Goal: Use online tool/utility: Use online tool/utility

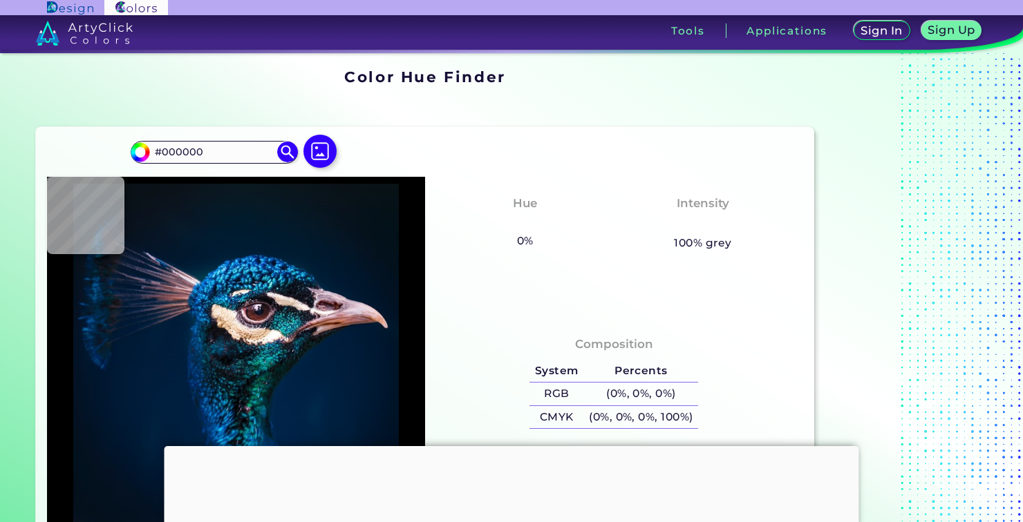
scroll to position [70, 0]
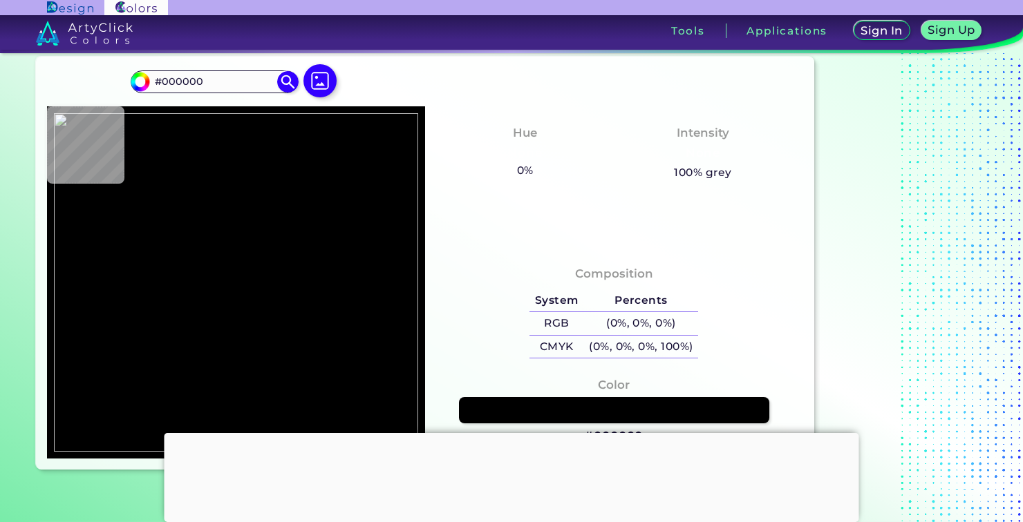
type input "#ff83fb"
type input "#FF83FB"
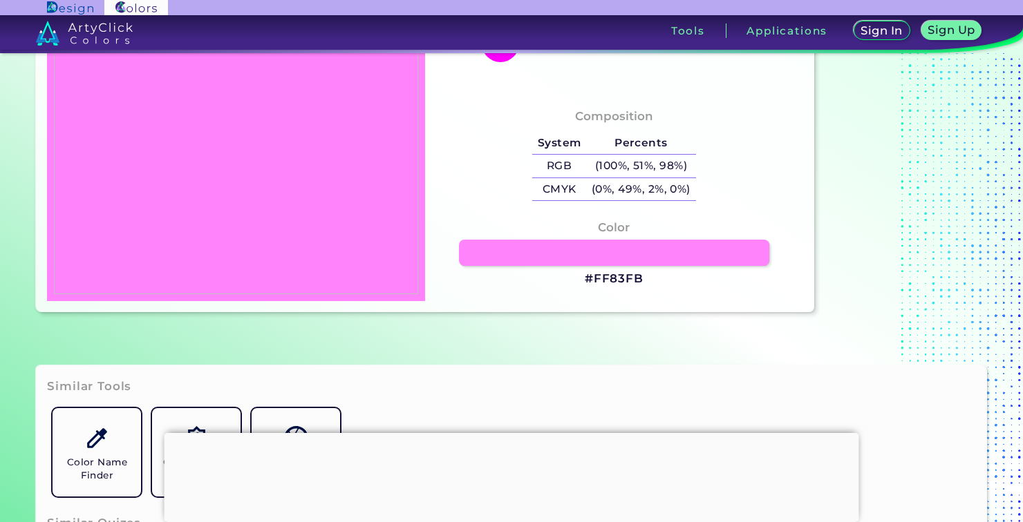
scroll to position [227, 0]
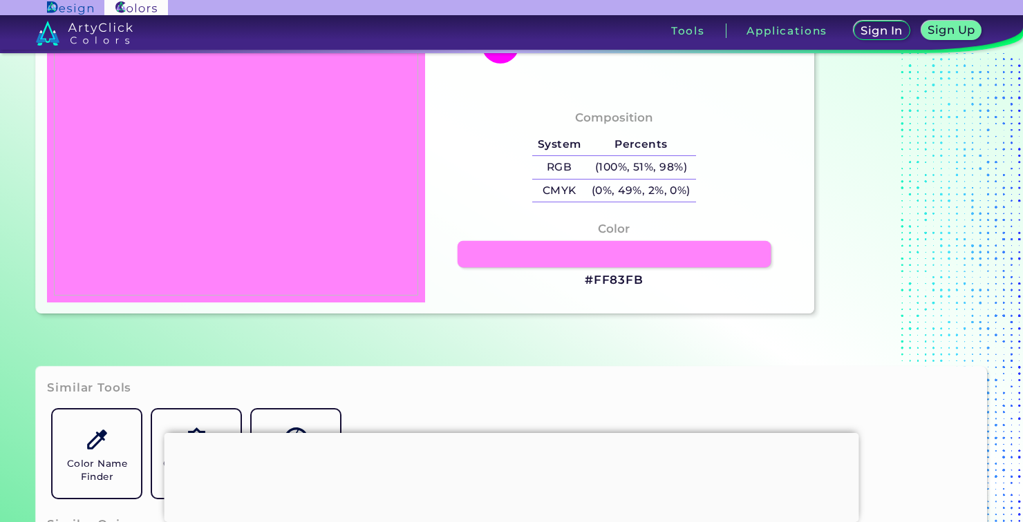
click at [528, 267] on link at bounding box center [613, 254] width 313 height 26
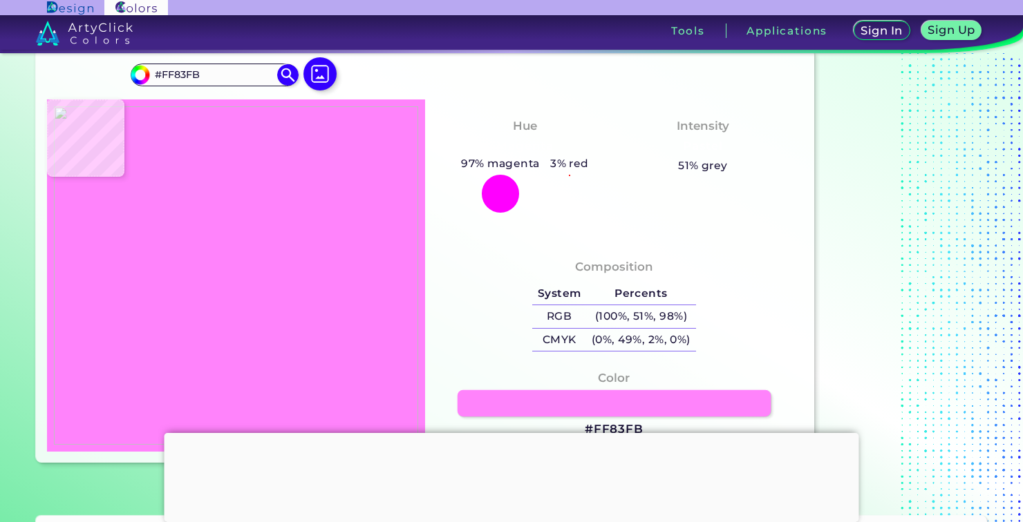
scroll to position [78, 0]
click at [541, 403] on link at bounding box center [613, 403] width 313 height 26
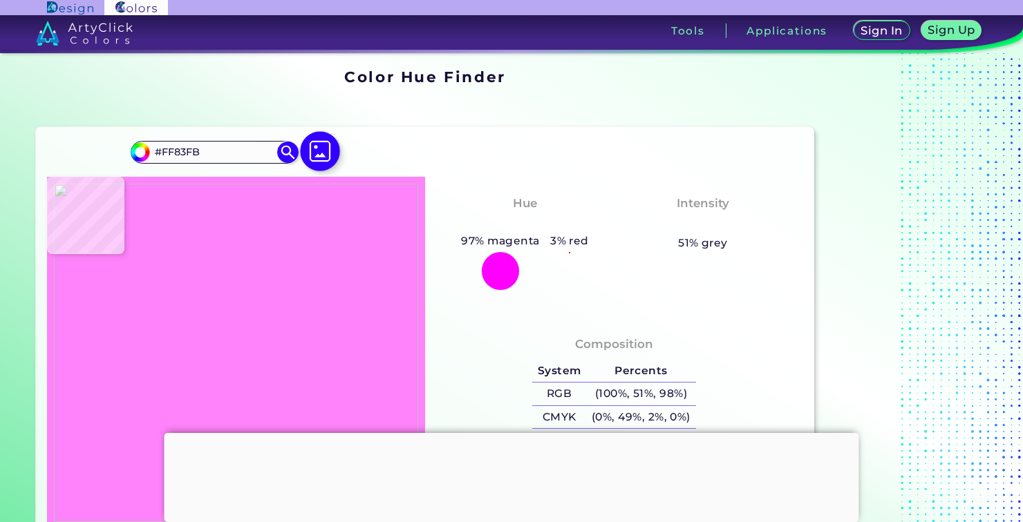
click at [317, 131] on img at bounding box center [320, 151] width 40 height 40
click at [0, 0] on input "file" at bounding box center [0, 0] width 0 height 0
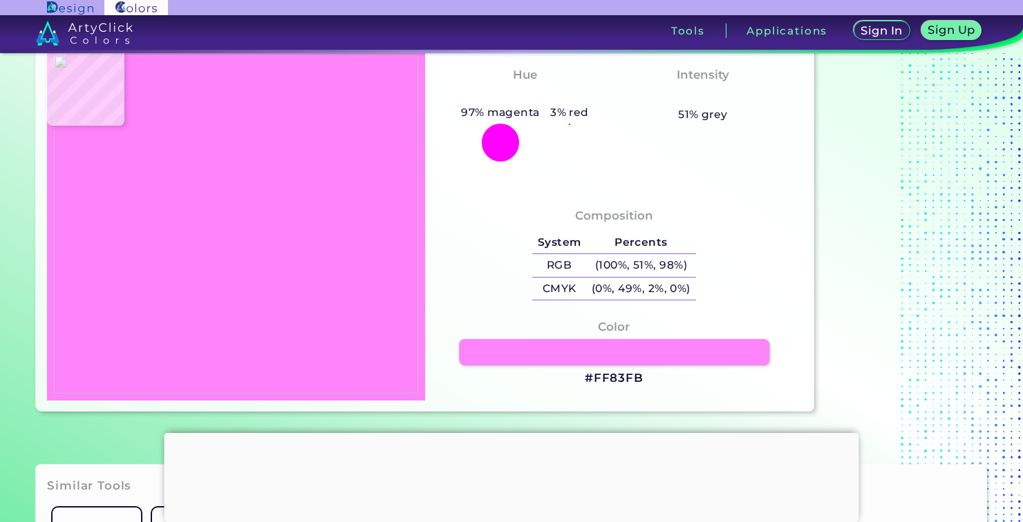
type input "#afb288"
type input "#AFB288"
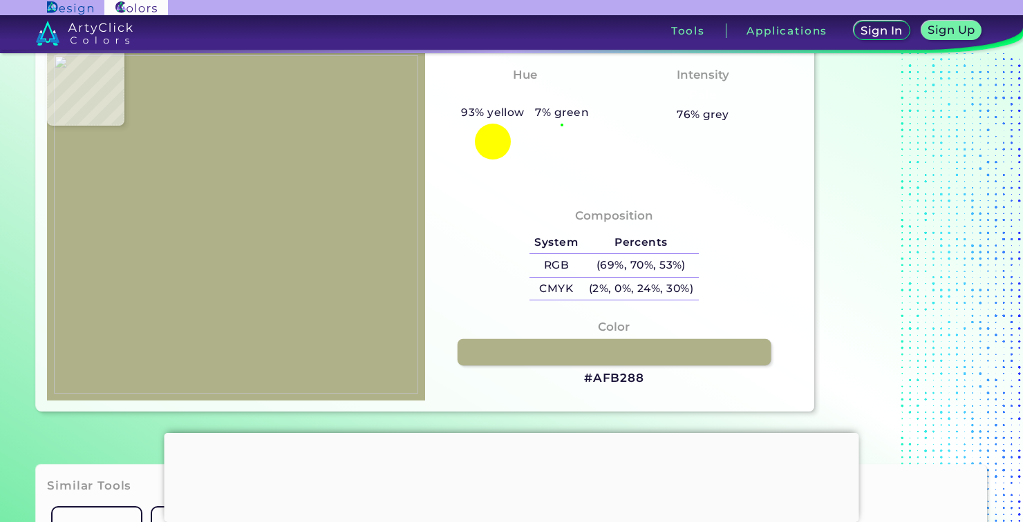
click at [499, 365] on link at bounding box center [613, 352] width 313 height 26
click at [722, 365] on link at bounding box center [613, 352] width 313 height 26
